Goal: Find specific page/section: Find specific page/section

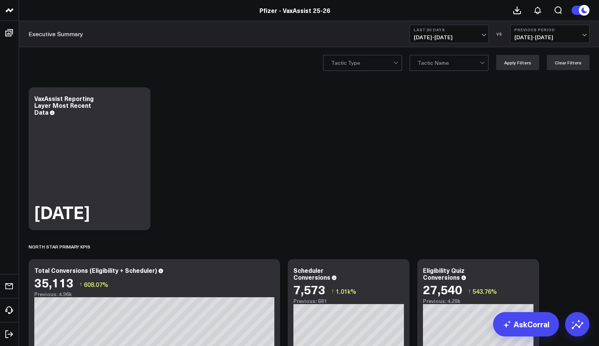
click at [481, 34] on button "Last 30 Days [DATE] - [DATE]" at bounding box center [449, 34] width 79 height 18
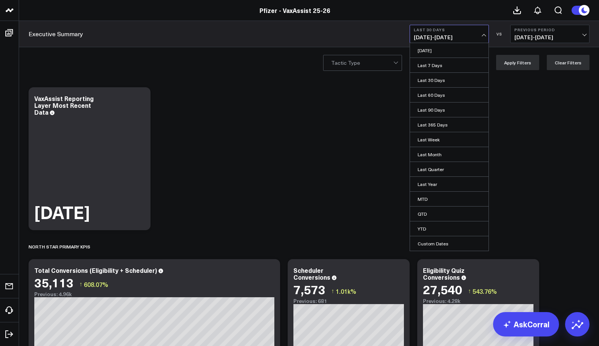
click at [284, 23] on div "Executive Summary Last 30 Days [DATE] - [DATE] [DATE] Last 7 Days Last 30 Days …" at bounding box center [309, 34] width 580 height 26
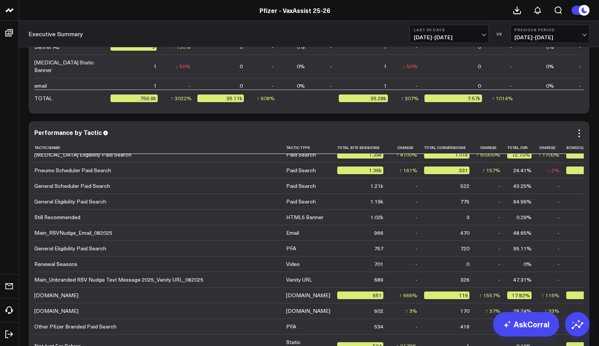
scroll to position [648, 0]
